Goal: Task Accomplishment & Management: Complete application form

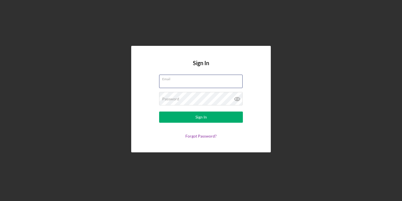
type input "[PERSON_NAME][EMAIL_ADDRESS][PERSON_NAME][DOMAIN_NAME]"
click at [201, 117] on button "Sign In" at bounding box center [201, 116] width 84 height 11
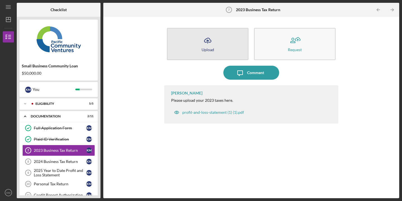
click at [206, 46] on icon "Icon/Upload" at bounding box center [208, 41] width 14 height 14
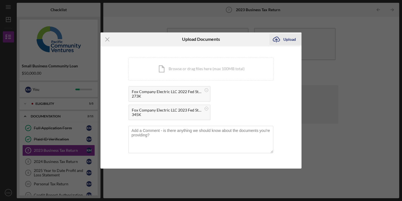
click at [285, 40] on div "Upload" at bounding box center [289, 39] width 13 height 11
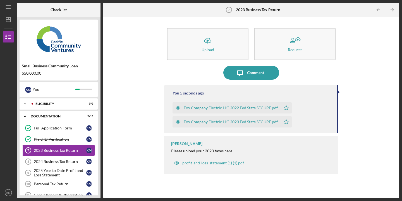
click at [365, 142] on div "Icon/Upload Upload Request Icon/Message Comment You 5 seconds ago Fox Company E…" at bounding box center [251, 108] width 290 height 176
click at [212, 73] on div "Icon/Message Comment" at bounding box center [251, 73] width 174 height 14
click at [70, 162] on div "2024 Business Tax Return" at bounding box center [60, 161] width 52 height 4
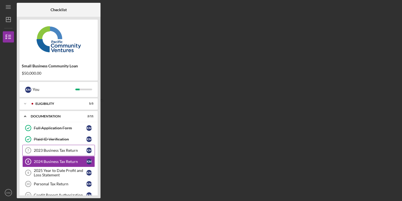
click at [73, 151] on div "2023 Business Tax Return" at bounding box center [60, 150] width 52 height 4
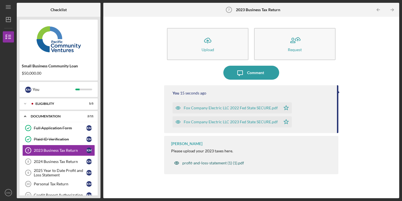
click at [212, 164] on div "profit-and-loss-statement (1) (1).pdf" at bounding box center [213, 163] width 62 height 4
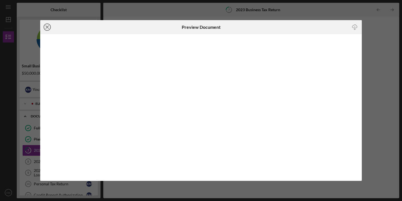
click at [47, 27] on line at bounding box center [47, 27] width 3 height 3
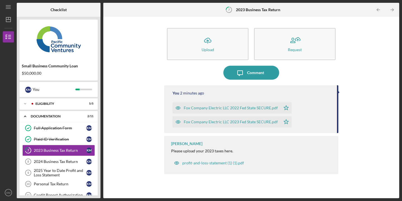
click at [305, 68] on div "Icon/Message Comment" at bounding box center [251, 73] width 174 height 14
click at [62, 160] on div "2024 Business Tax Return" at bounding box center [60, 161] width 52 height 4
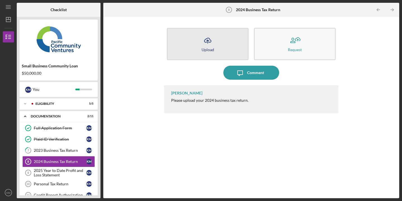
click at [207, 43] on icon "Icon/Upload" at bounding box center [208, 41] width 14 height 14
